Goal: Task Accomplishment & Management: Complete application form

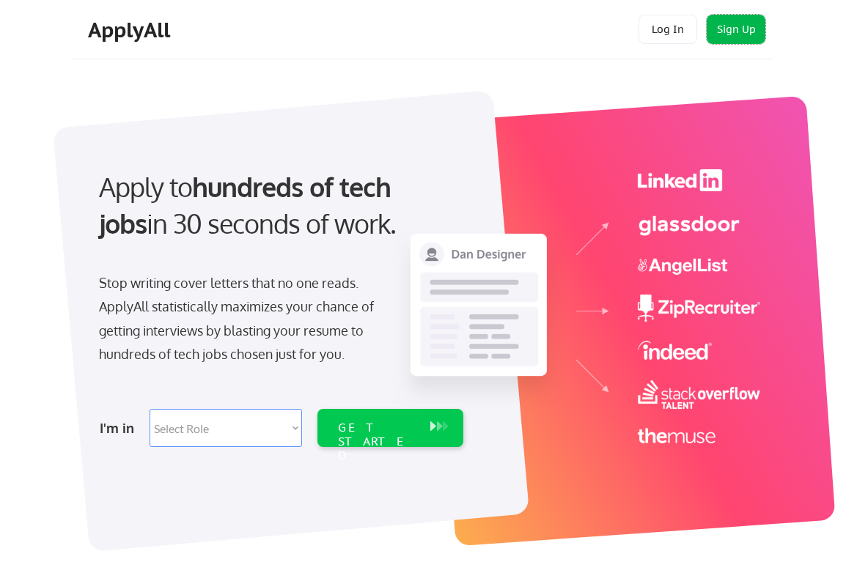
click at [737, 32] on button "Sign Up" at bounding box center [735, 29] width 59 height 29
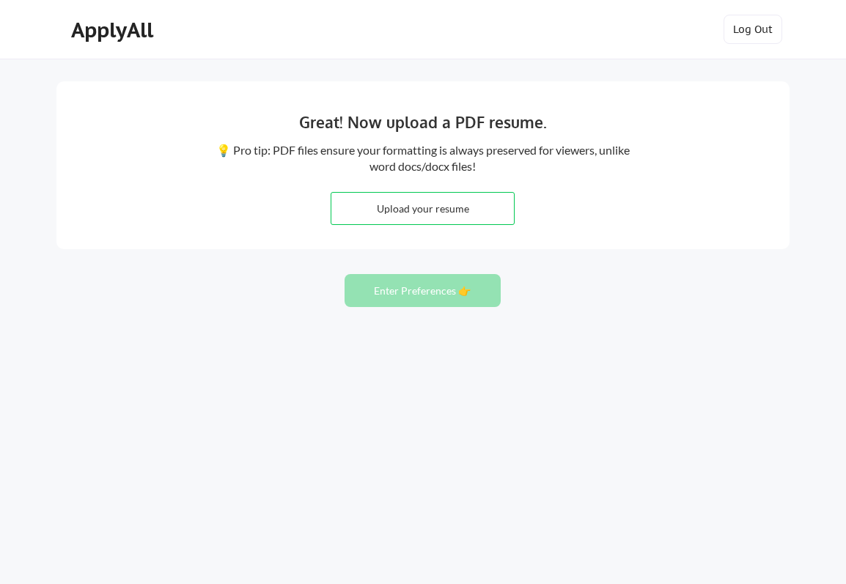
click at [396, 213] on input "file" at bounding box center [422, 209] width 182 height 32
type input "C:\fakepath\kristinaSUSSMAN-ux-ui-designer-2025.pdf"
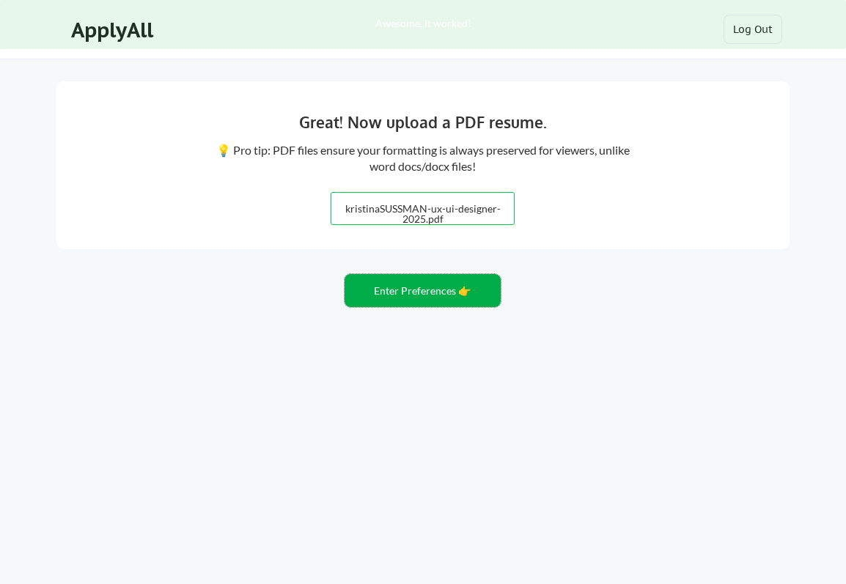
click at [447, 293] on button "Enter Preferences 👉" at bounding box center [422, 290] width 156 height 33
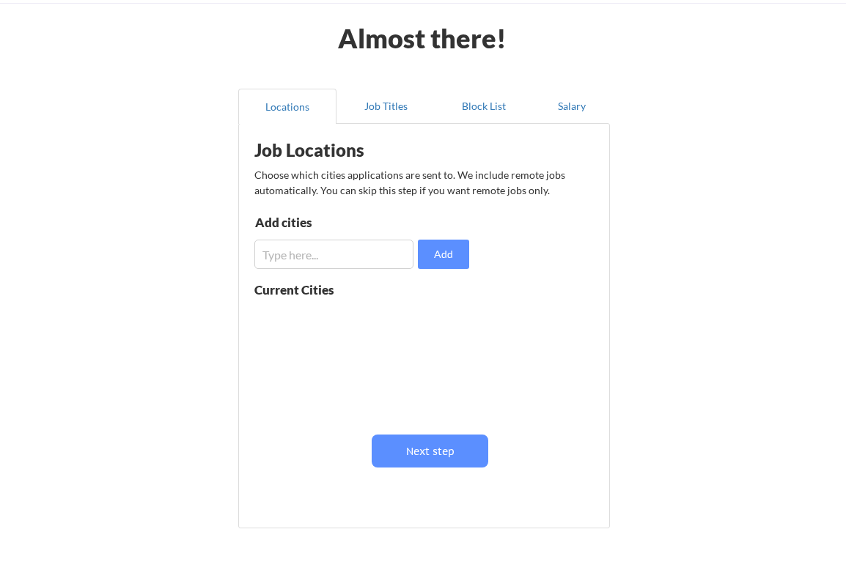
scroll to position [58, 0]
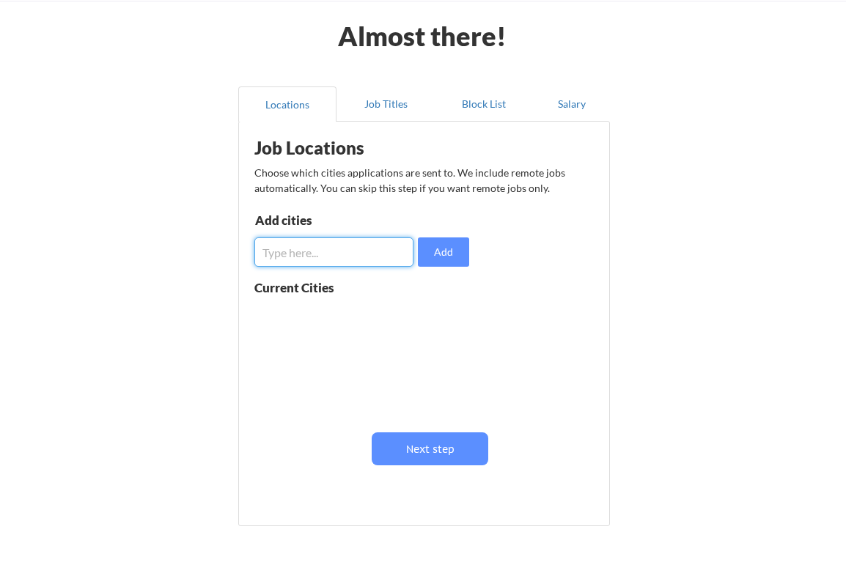
click at [341, 256] on input "input" at bounding box center [333, 251] width 159 height 29
type input "[GEOGRAPHIC_DATA]"
click at [442, 248] on button "Add" at bounding box center [443, 251] width 51 height 29
click at [358, 259] on input "input" at bounding box center [333, 251] width 159 height 29
type input "[US_STATE], [GEOGRAPHIC_DATA]"
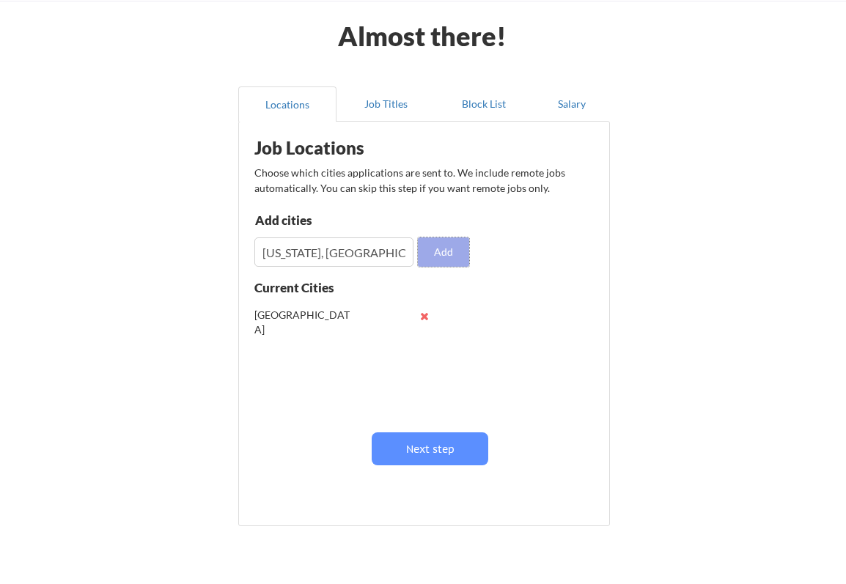
click at [456, 248] on button "Add" at bounding box center [443, 251] width 51 height 29
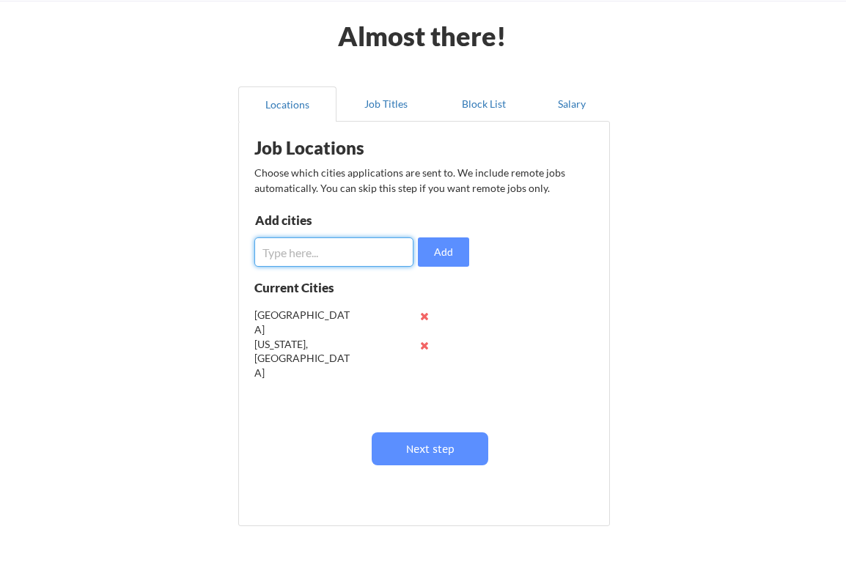
click at [361, 254] on input "input" at bounding box center [333, 251] width 159 height 29
type input "[GEOGRAPHIC_DATA]"
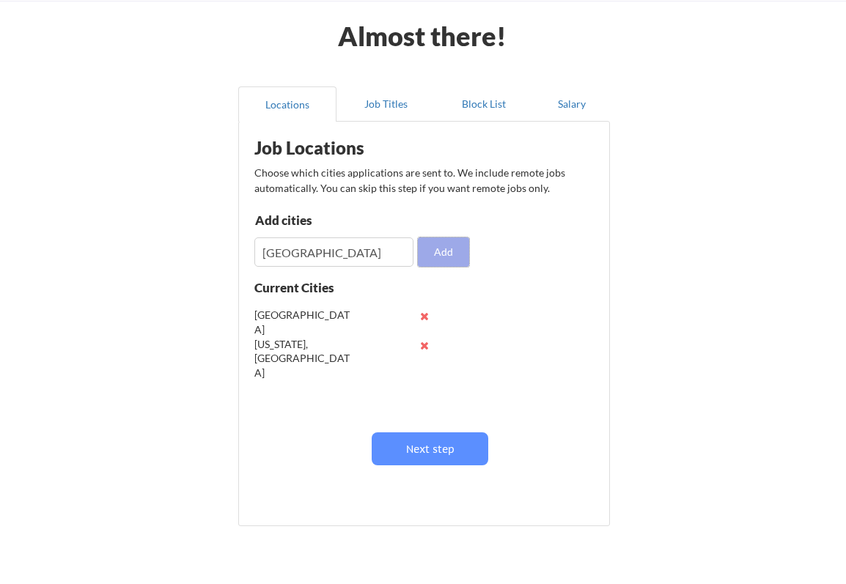
click at [452, 247] on button "Add" at bounding box center [443, 251] width 51 height 29
click at [384, 248] on input "input" at bounding box center [333, 251] width 159 height 29
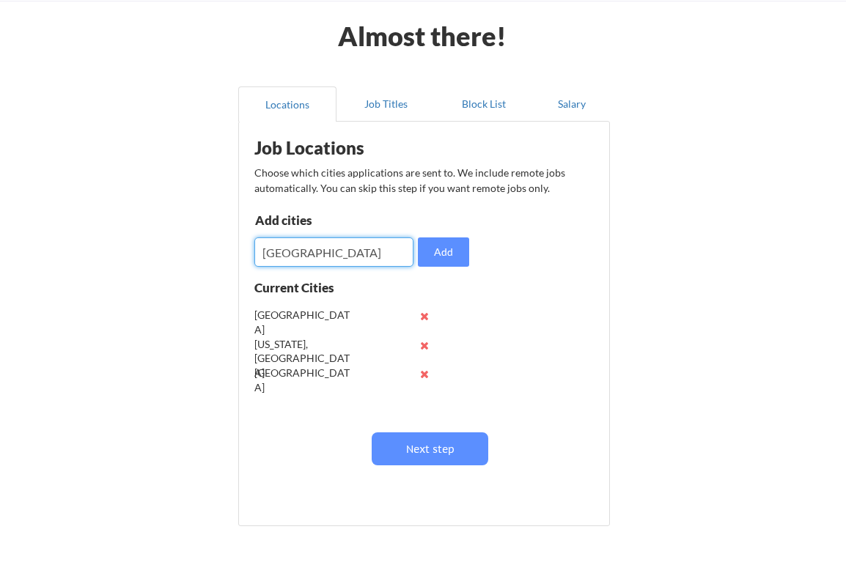
type input "[GEOGRAPHIC_DATA]"
click at [457, 251] on button "Add" at bounding box center [443, 251] width 51 height 29
click at [328, 256] on input "input" at bounding box center [333, 251] width 159 height 29
type input "[GEOGRAPHIC_DATA]"
click at [445, 252] on button "Add" at bounding box center [443, 251] width 51 height 29
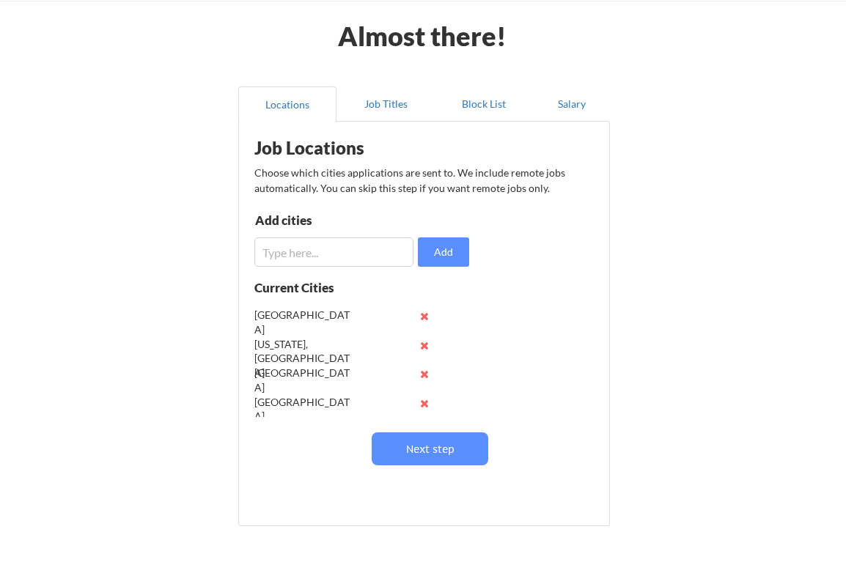
scroll to position [0, 0]
click at [422, 345] on button at bounding box center [423, 345] width 11 height 11
click at [422, 322] on div "[GEOGRAPHIC_DATA]" at bounding box center [346, 315] width 185 height 29
click at [422, 318] on button at bounding box center [423, 316] width 11 height 11
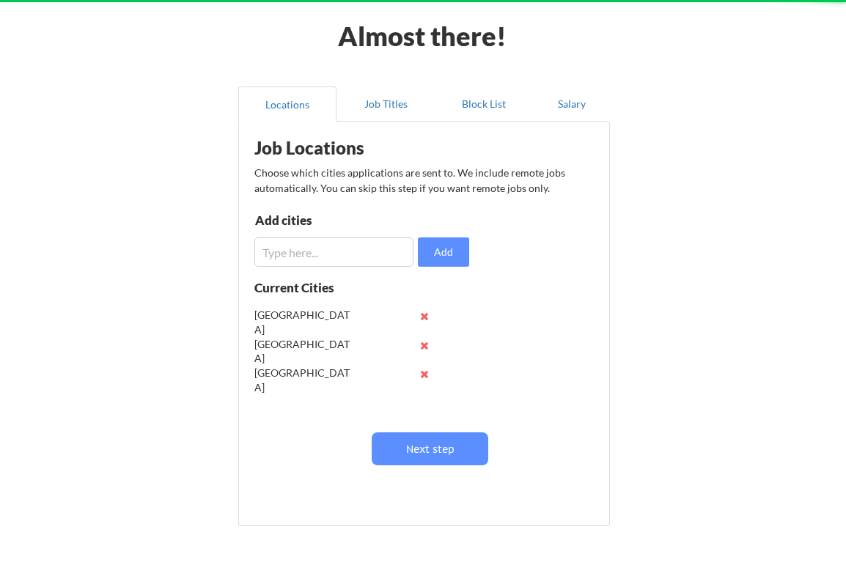
click at [424, 317] on button at bounding box center [423, 316] width 11 height 11
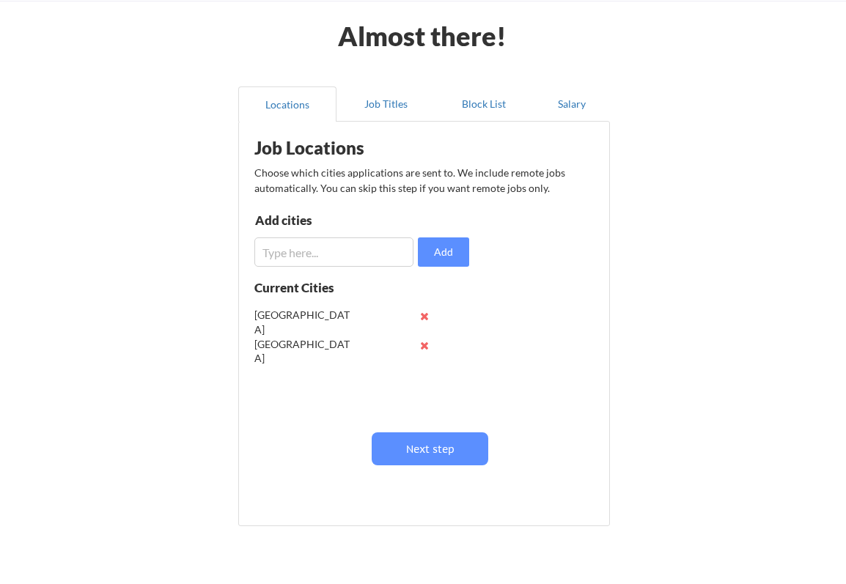
click at [424, 317] on button at bounding box center [423, 316] width 11 height 11
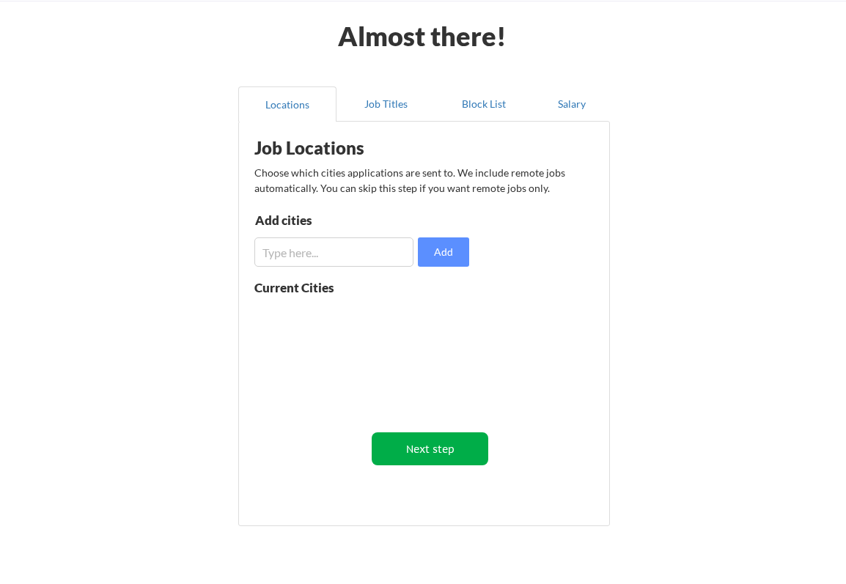
click at [430, 445] on button "Next step" at bounding box center [429, 448] width 117 height 33
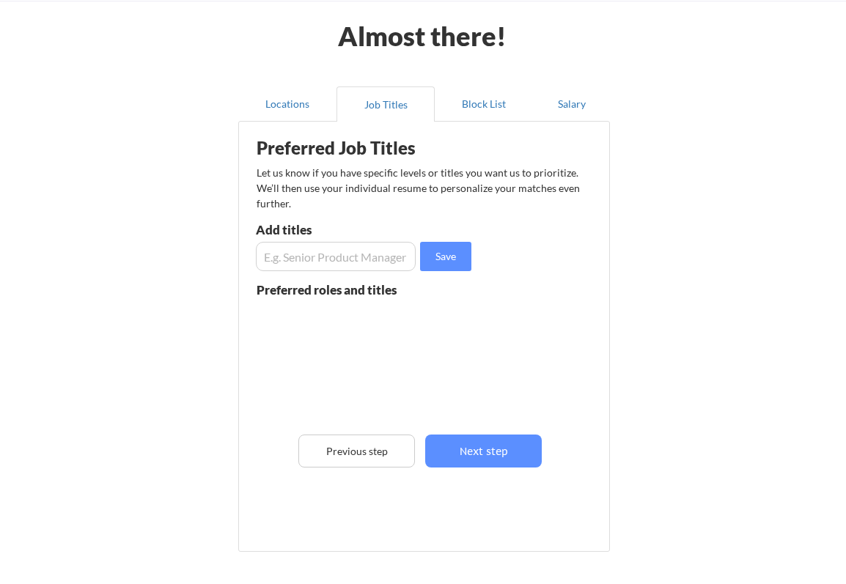
click at [352, 256] on input "input" at bounding box center [336, 256] width 160 height 29
type input "Senior UX/UI Designer"
click at [440, 254] on button "Save" at bounding box center [445, 256] width 51 height 29
click at [358, 261] on input "input" at bounding box center [336, 256] width 160 height 29
type input "D"
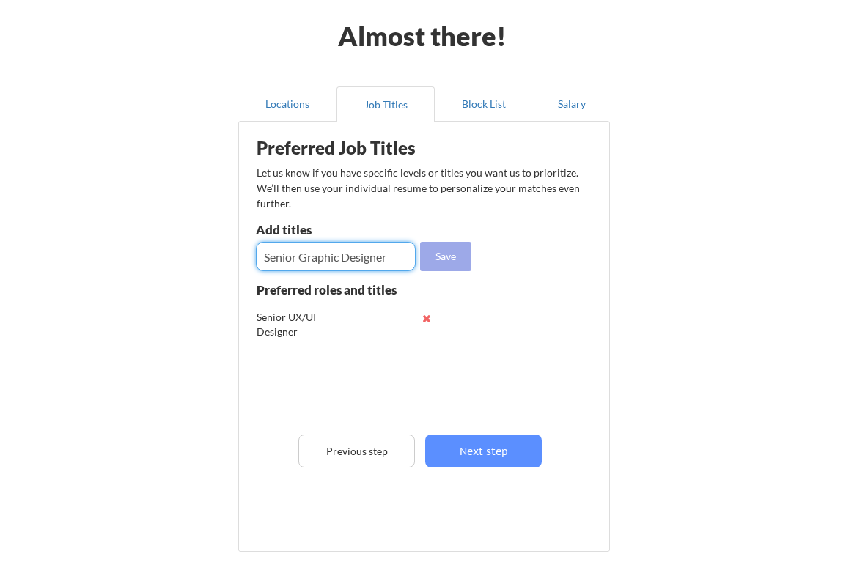
type input "Senior Graphic Designer"
click at [455, 252] on button "Save" at bounding box center [445, 256] width 51 height 29
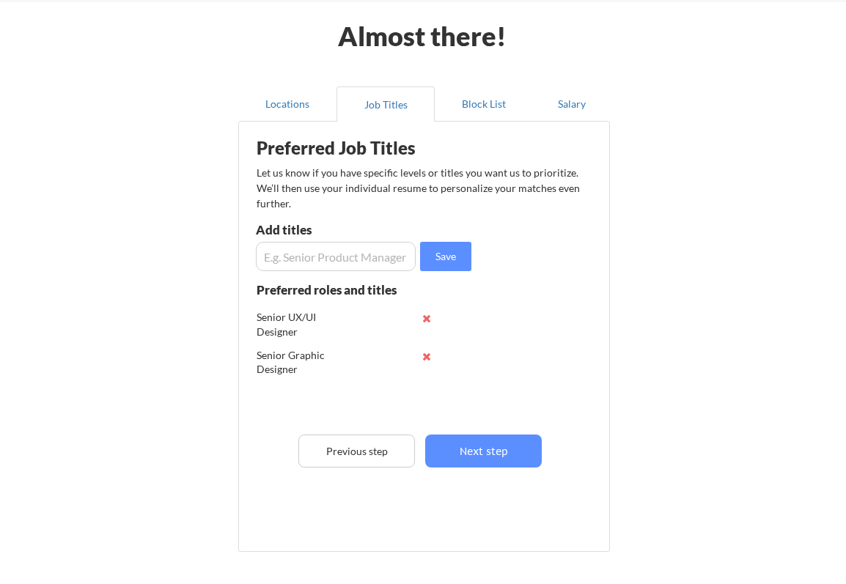
scroll to position [91, 0]
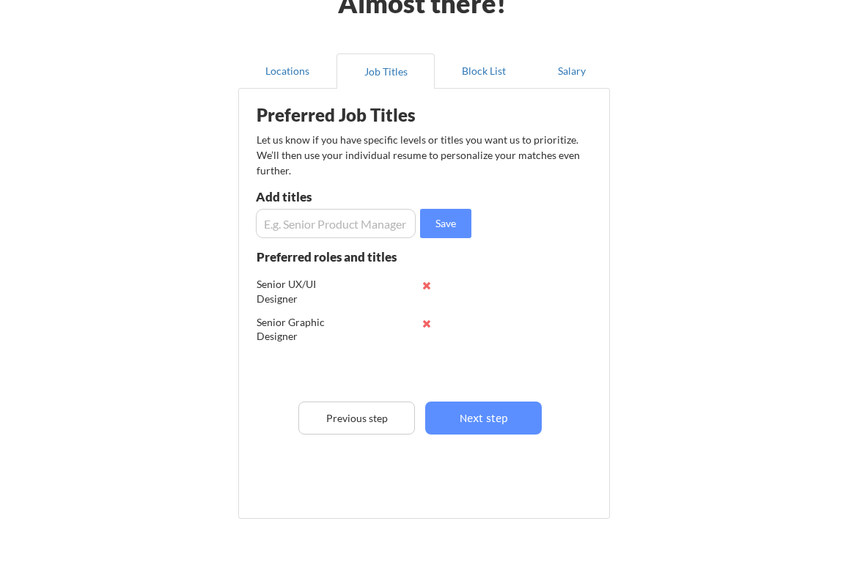
click at [385, 226] on input "input" at bounding box center [336, 223] width 160 height 29
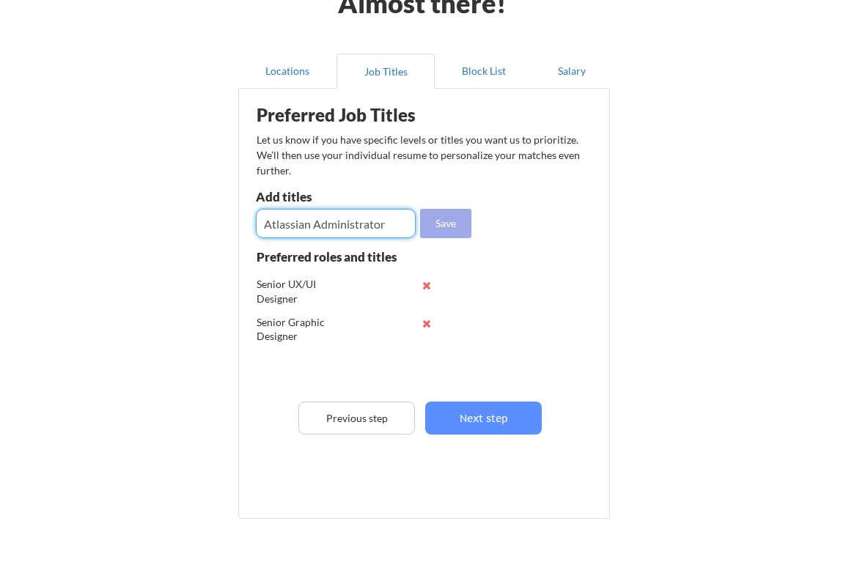
type input "Atlassian Administrator"
click at [459, 218] on button "Save" at bounding box center [445, 223] width 51 height 29
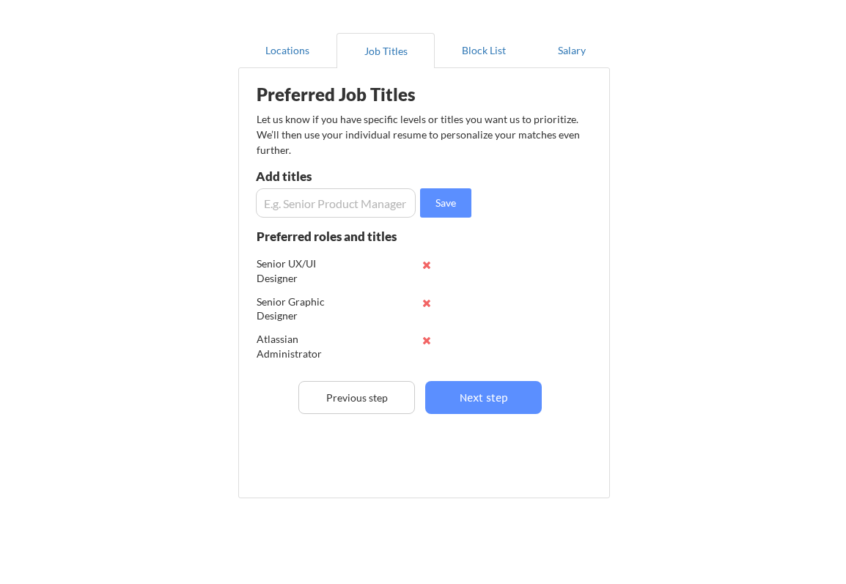
scroll to position [115, 0]
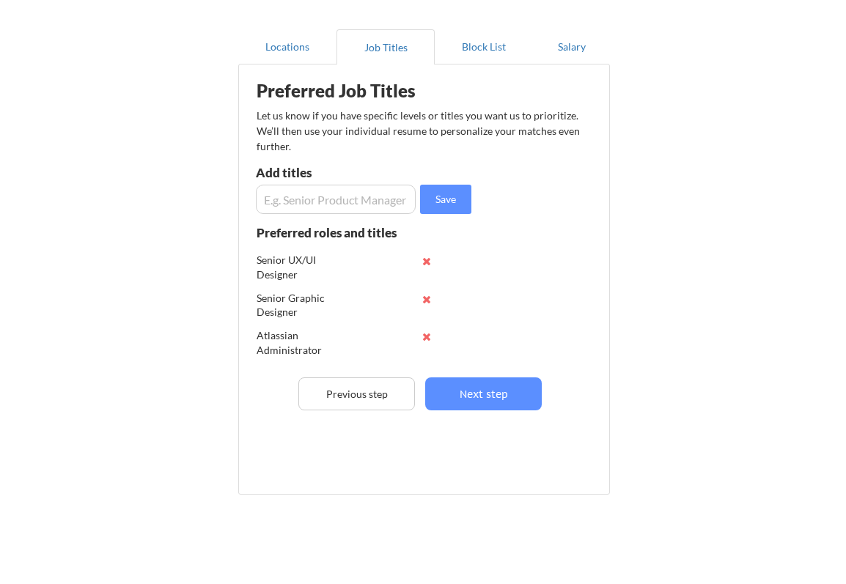
click at [381, 202] on input "input" at bounding box center [336, 199] width 160 height 29
click at [402, 199] on input "input" at bounding box center [336, 199] width 160 height 29
click at [265, 198] on input "input" at bounding box center [336, 199] width 160 height 29
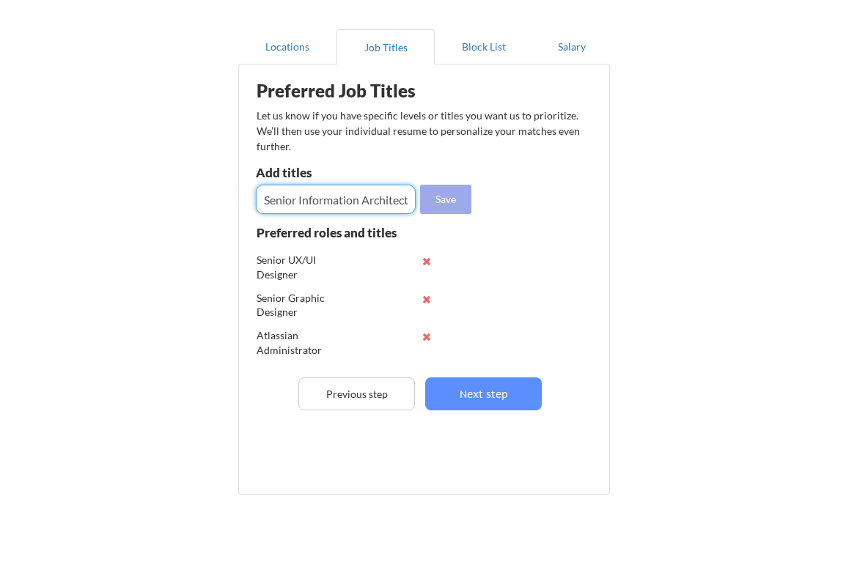
type input "Senior Information Architect"
click at [446, 199] on button "Save" at bounding box center [445, 199] width 51 height 29
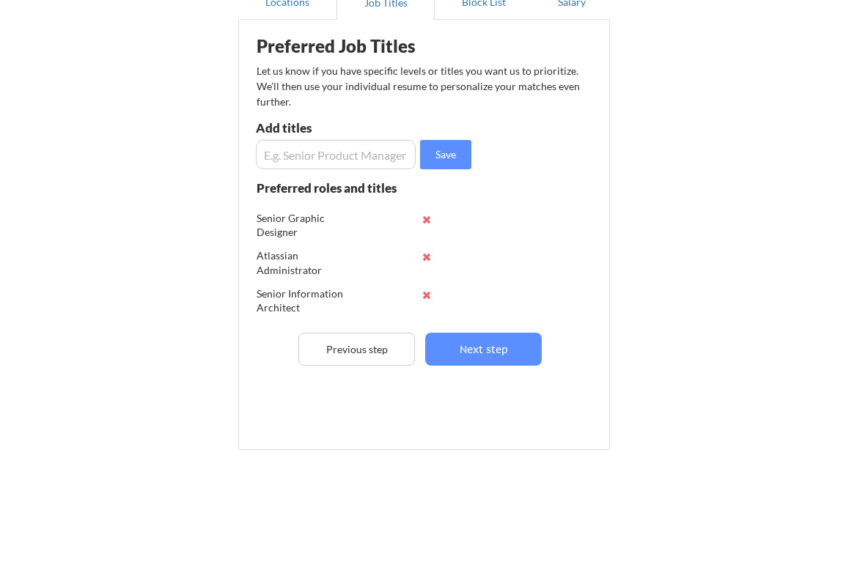
scroll to position [35, 0]
click at [512, 348] on button "Next step" at bounding box center [483, 349] width 117 height 33
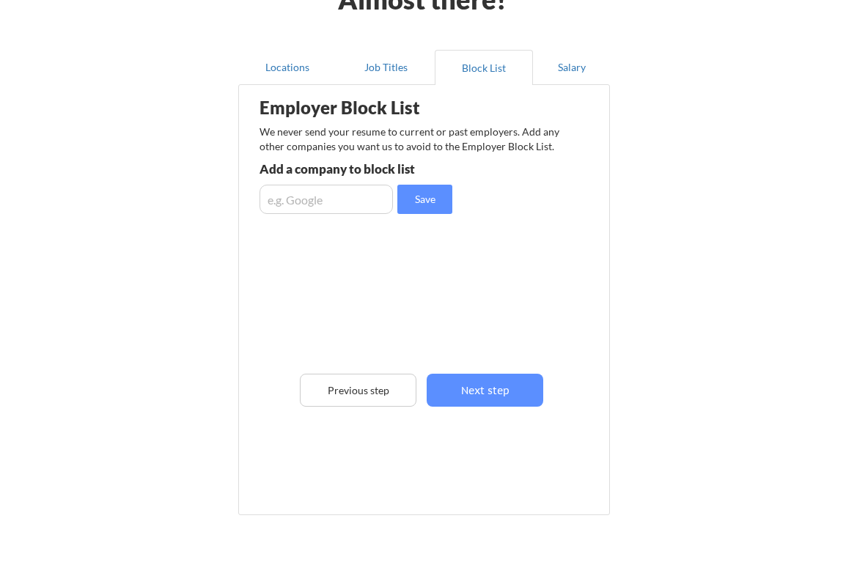
scroll to position [87, 0]
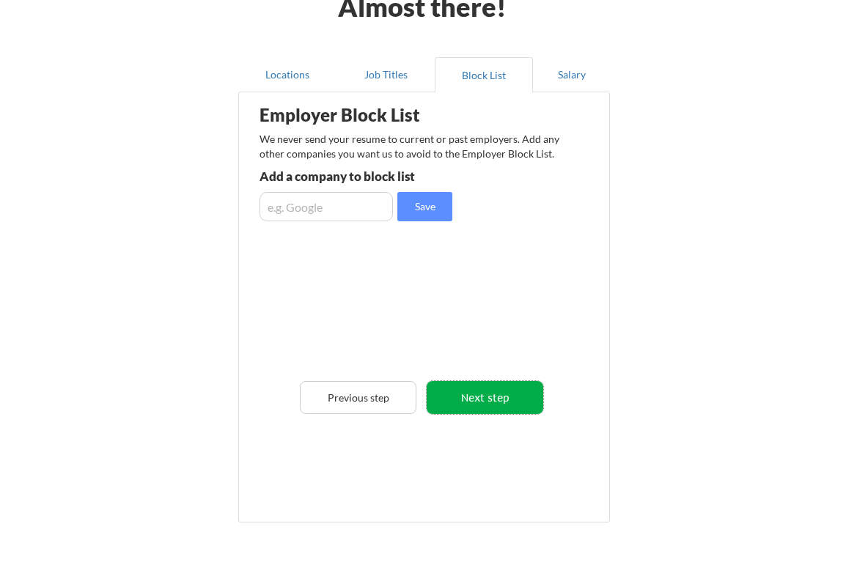
click at [500, 394] on button "Next step" at bounding box center [484, 397] width 117 height 33
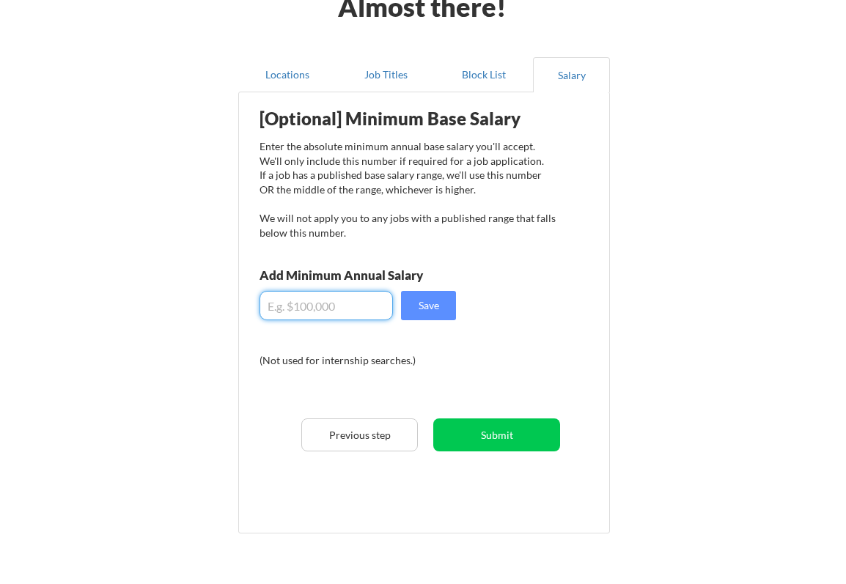
click at [355, 306] on input "input" at bounding box center [325, 305] width 133 height 29
type input "$."
click at [528, 314] on div "[Optional] Minimum Base Salary Enter the absolute minimum annual base salary yo…" at bounding box center [426, 307] width 361 height 415
click at [344, 303] on input "input" at bounding box center [325, 305] width 133 height 29
type input "$180,000"
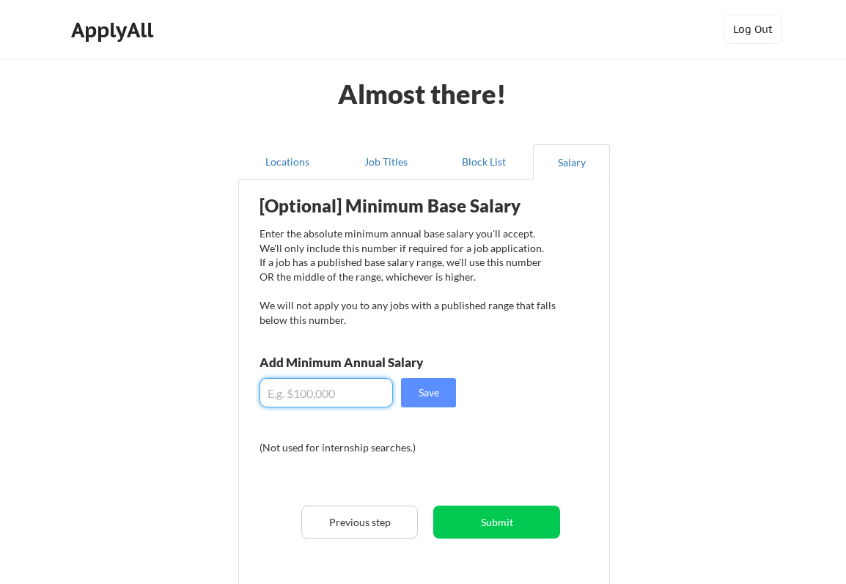
scroll to position [0, 0]
